Goal: Transaction & Acquisition: Purchase product/service

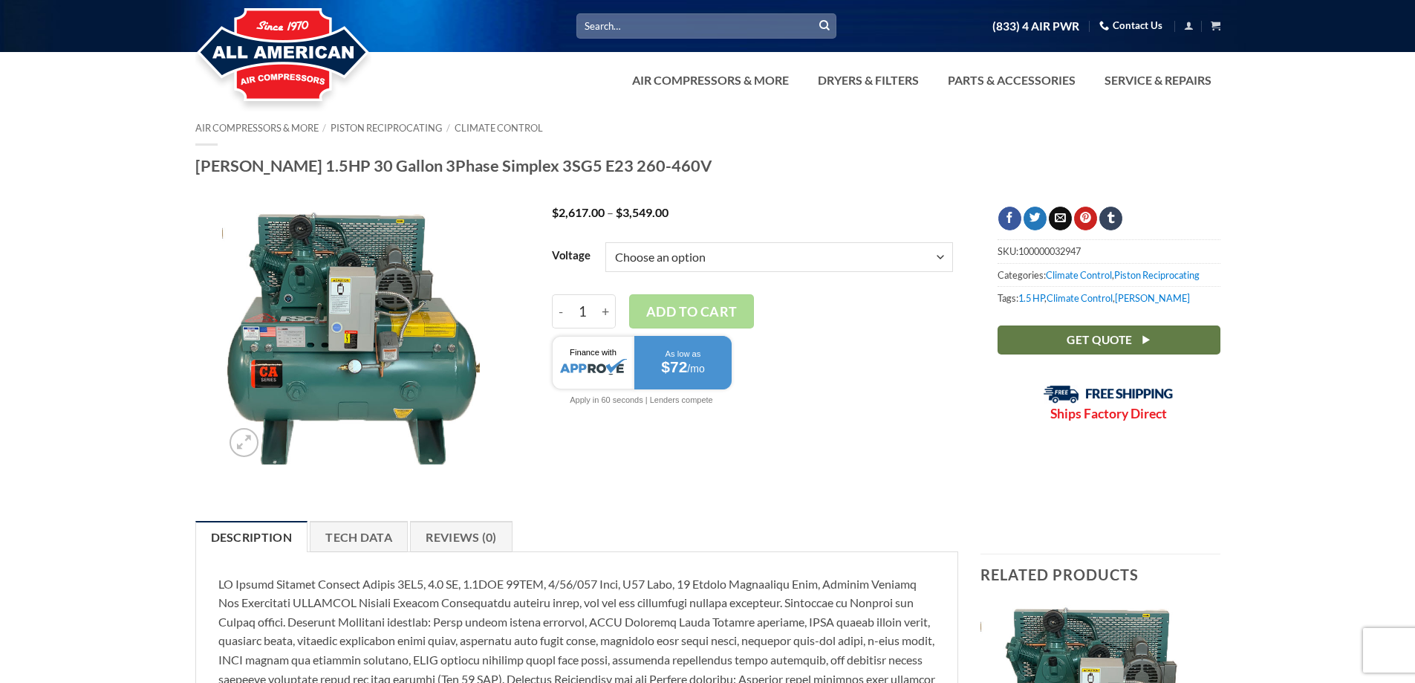
click at [942, 258] on select "Choose an option 3/60/230V 3/60/460V" at bounding box center [779, 257] width 348 height 30
select select "3-60-460v"
click at [605, 242] on select "Choose an option 3/60/230V 3/60/460V" at bounding box center [779, 257] width 348 height 30
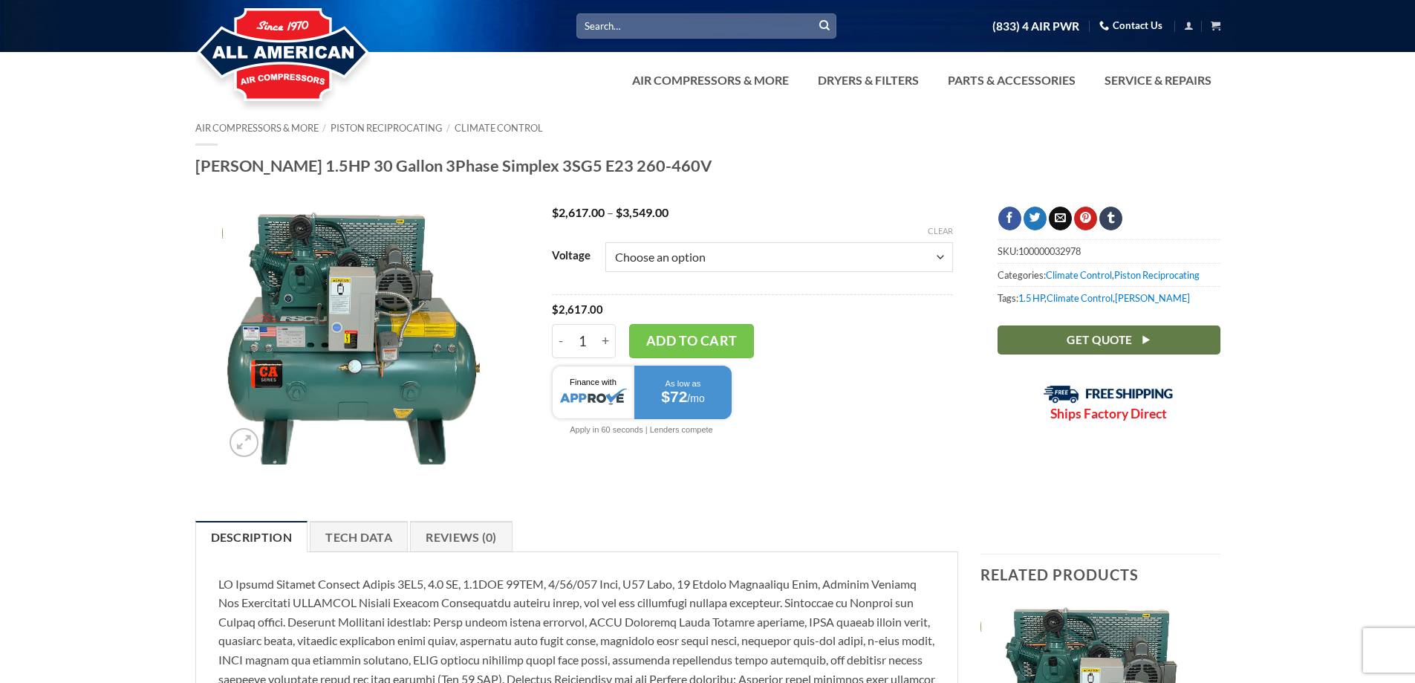
click at [833, 444] on div at bounding box center [752, 402] width 401 height 88
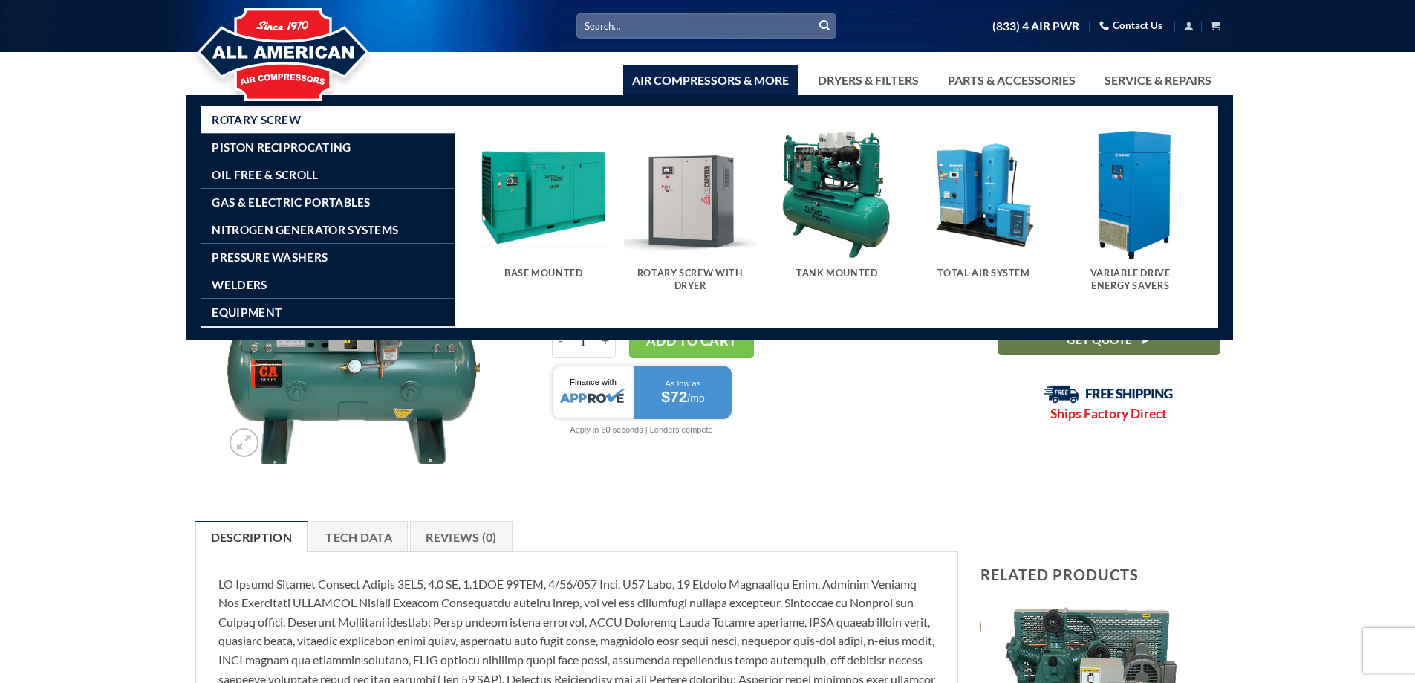
click at [702, 82] on link "Air Compressors & More" at bounding box center [710, 80] width 175 height 30
click at [841, 189] on img "Visit product category Tank Mounted" at bounding box center [837, 195] width 132 height 132
